Goal: Task Accomplishment & Management: Manage account settings

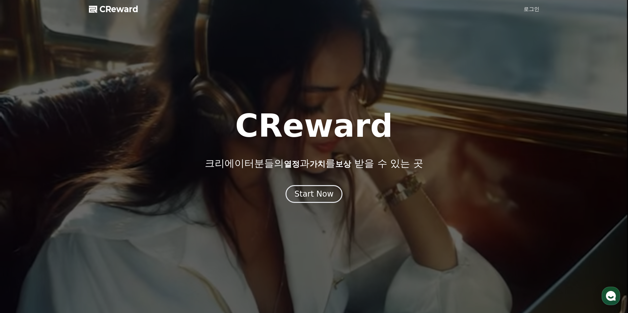
click at [534, 10] on link "로그인" at bounding box center [531, 9] width 16 height 8
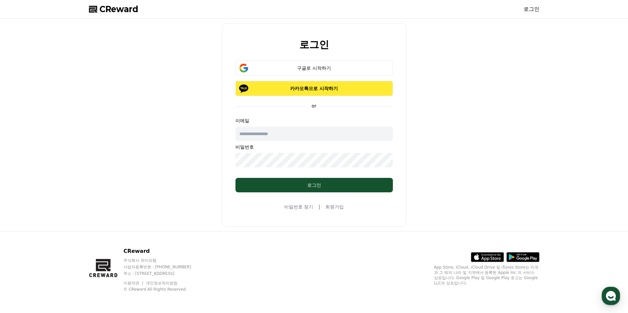
click at [315, 90] on p "카카오톡으로 시작하기" at bounding box center [314, 88] width 138 height 7
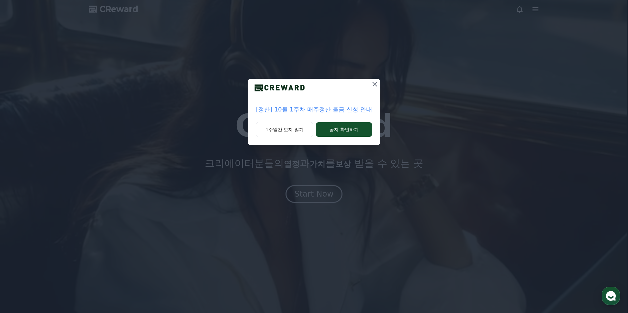
click at [378, 85] on icon at bounding box center [375, 84] width 8 height 8
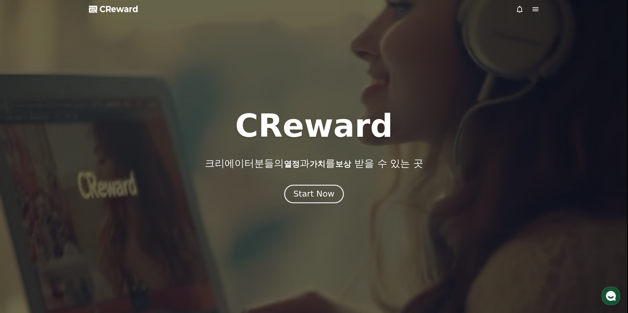
click at [307, 194] on div "Start Now" at bounding box center [313, 194] width 41 height 11
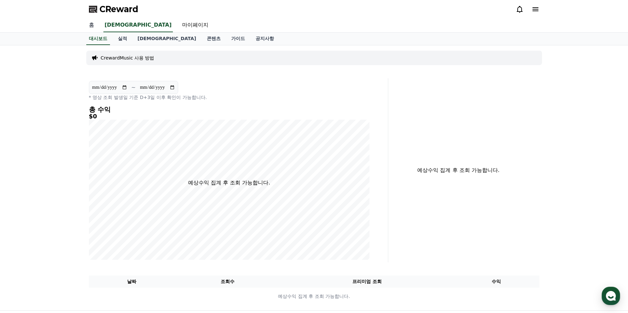
click at [91, 26] on link "홈" at bounding box center [92, 25] width 16 height 14
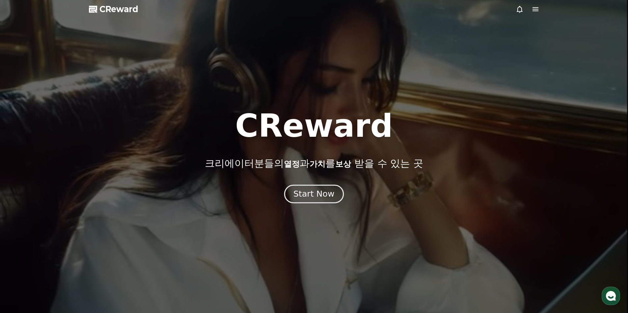
click at [316, 193] on div "Start Now" at bounding box center [313, 194] width 41 height 11
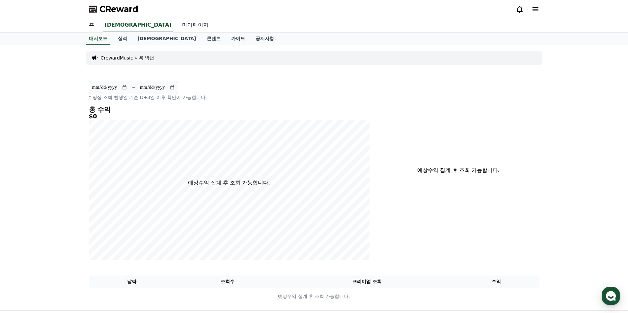
click at [177, 26] on link "마이페이지" at bounding box center [195, 25] width 37 height 14
select select "**********"
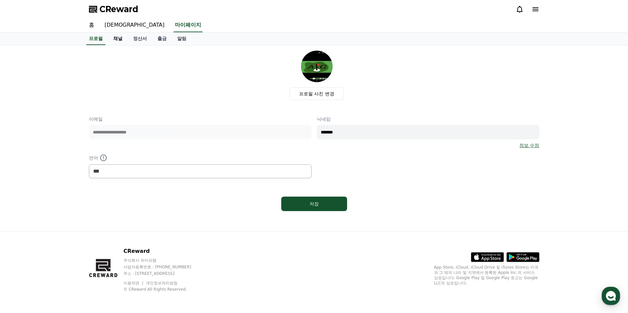
click at [118, 39] on link "채널" at bounding box center [118, 39] width 20 height 13
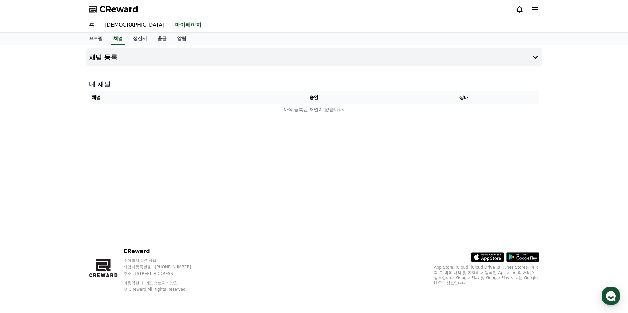
click at [109, 60] on h4 "채널 등록" at bounding box center [103, 57] width 29 height 7
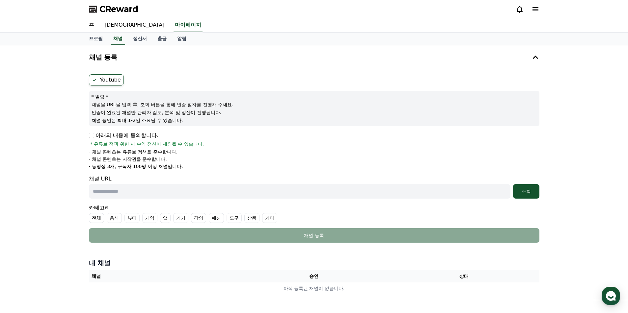
click at [109, 78] on label "Youtube" at bounding box center [106, 79] width 35 height 11
click at [94, 81] on icon at bounding box center [94, 79] width 5 height 5
